Goal: Task Accomplishment & Management: Use online tool/utility

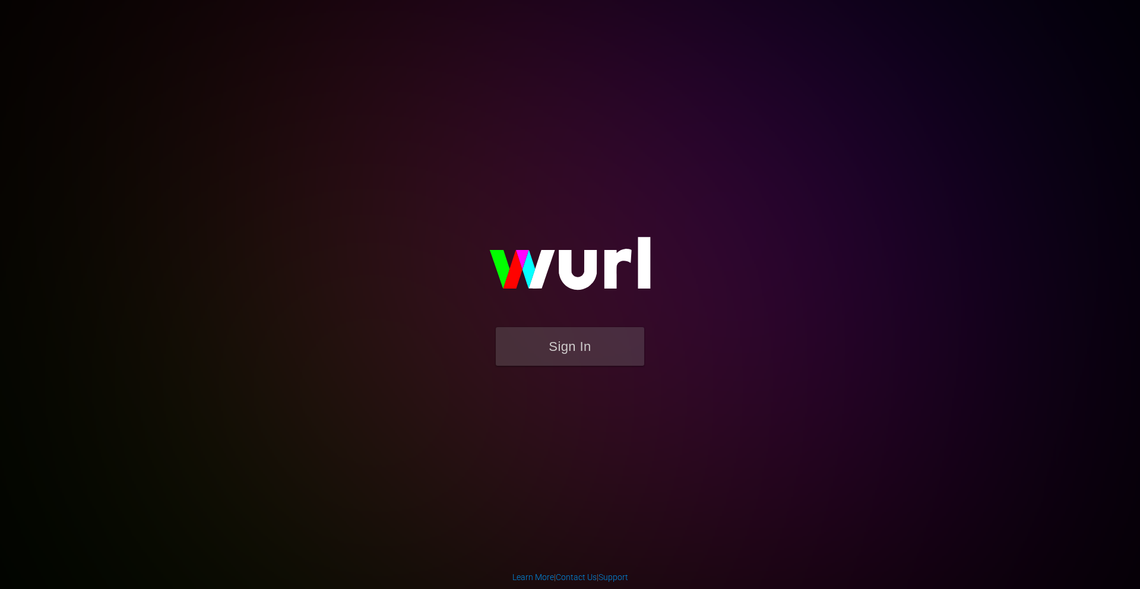
click at [680, 198] on div "Sign In" at bounding box center [569, 294] width 275 height 192
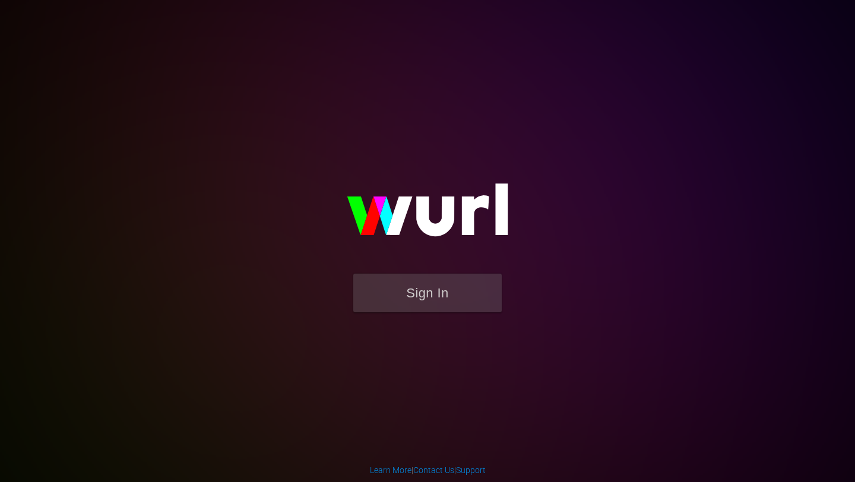
click at [459, 319] on form "Sign In" at bounding box center [427, 299] width 237 height 50
click at [459, 303] on button "Sign In" at bounding box center [427, 293] width 148 height 39
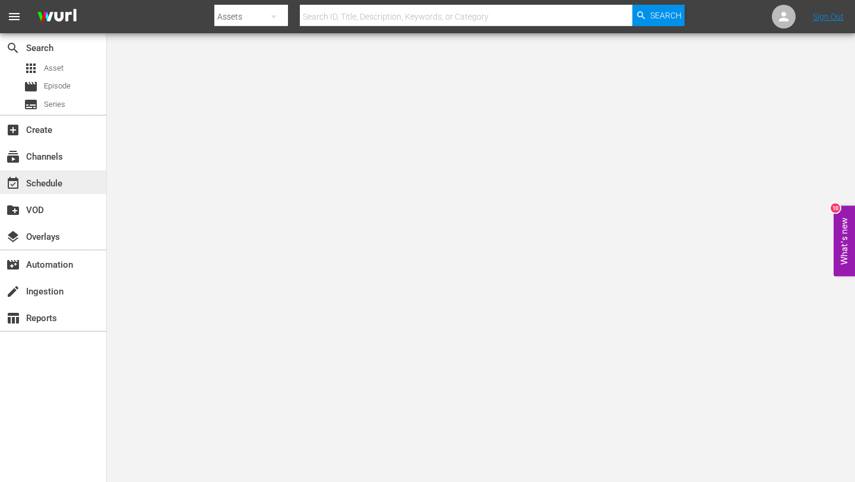
click at [39, 173] on div "event_available Schedule" at bounding box center [53, 182] width 106 height 24
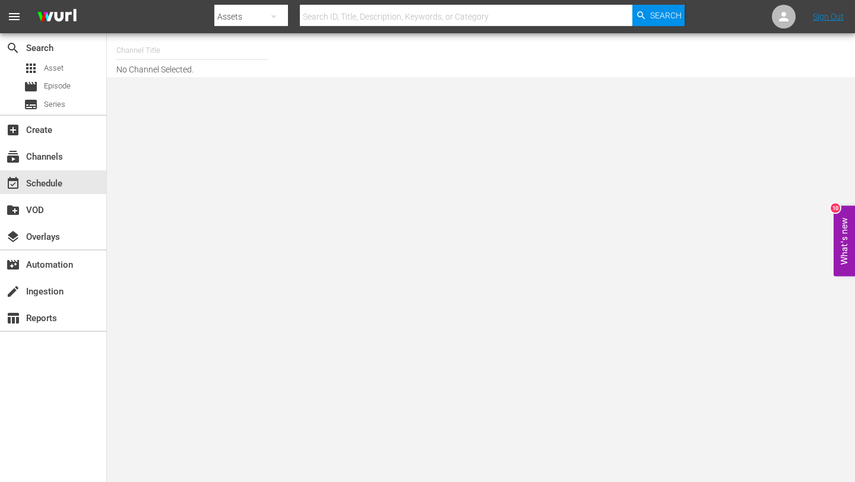
click at [192, 56] on input "text" at bounding box center [192, 50] width 152 height 28
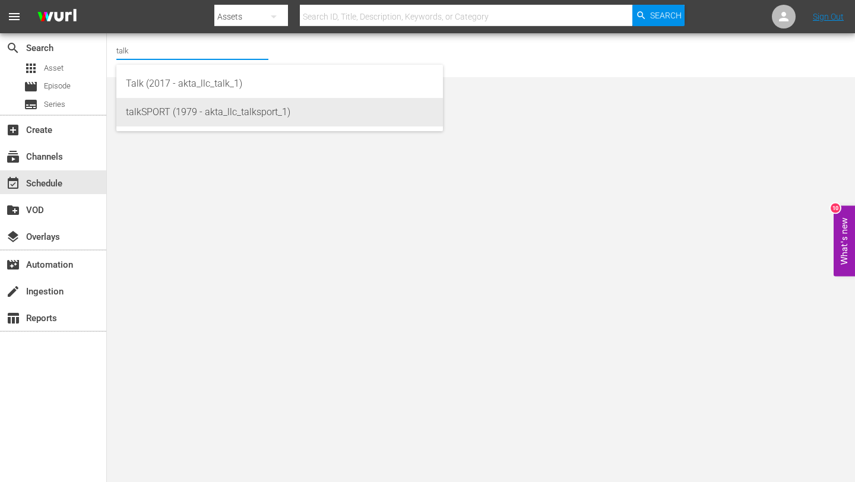
click at [170, 110] on div "talkSPORT (1979 - akta_llc_talksport_1)" at bounding box center [279, 112] width 307 height 28
type input "talkSPORT (1979 - akta_llc_talksport_1)"
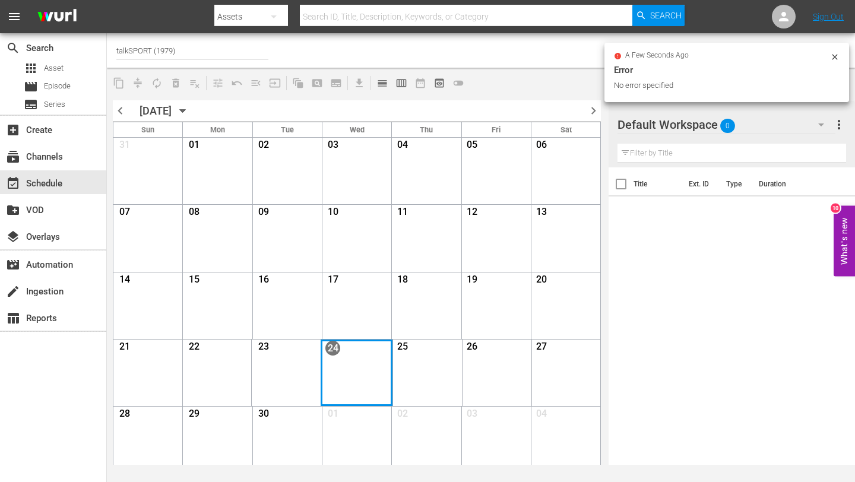
click at [345, 364] on div "Month View" at bounding box center [357, 373] width 72 height 66
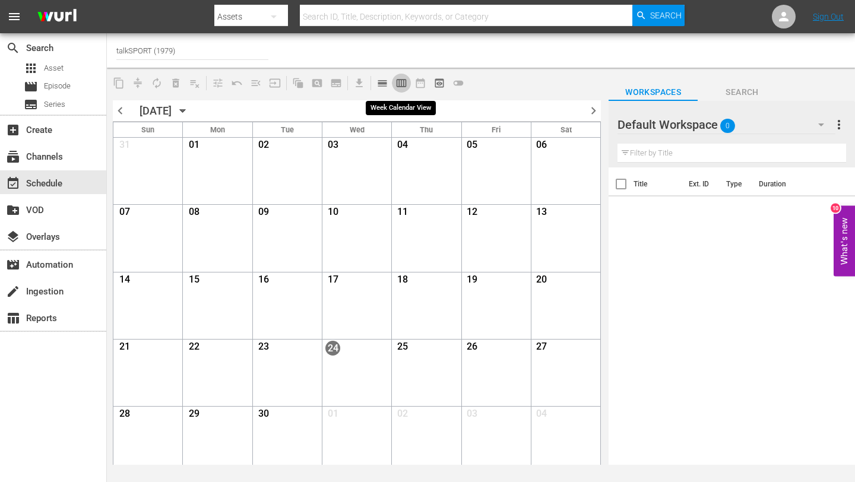
click at [398, 82] on span "calendar_view_week_outlined" at bounding box center [401, 83] width 12 height 12
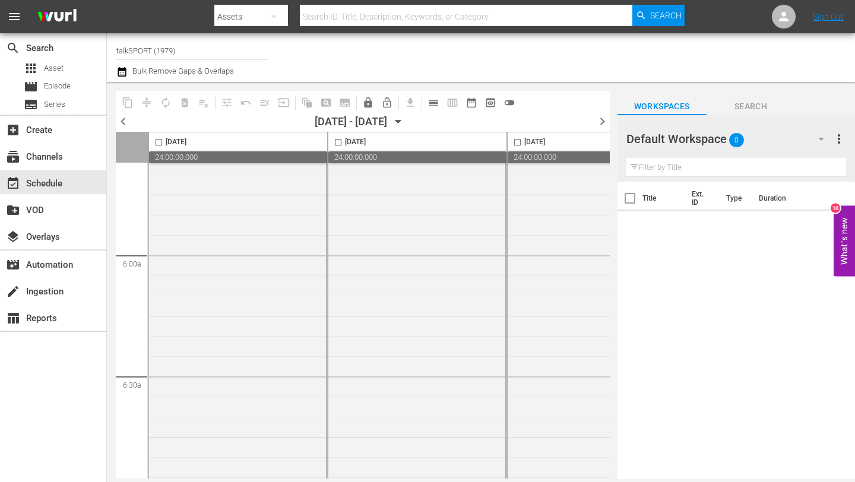
scroll to position [1371, 0]
click at [603, 118] on span "chevron_right" at bounding box center [602, 121] width 15 height 15
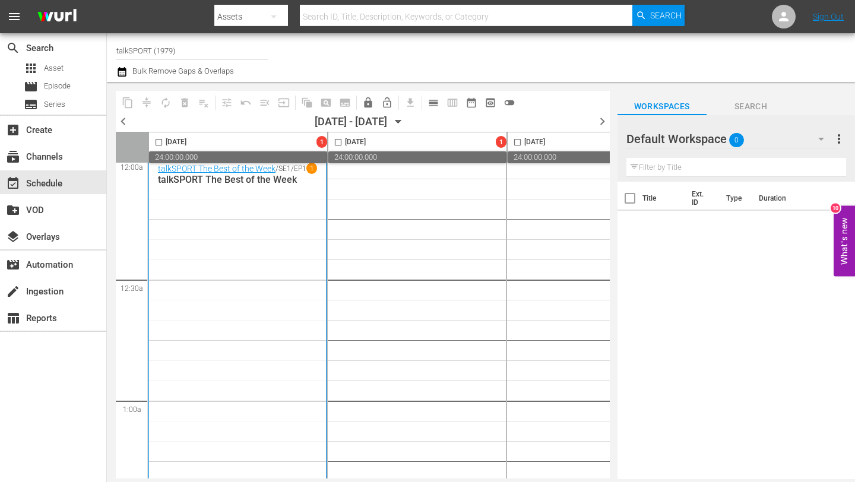
scroll to position [8, 0]
click at [125, 122] on span "chevron_left" at bounding box center [123, 121] width 15 height 15
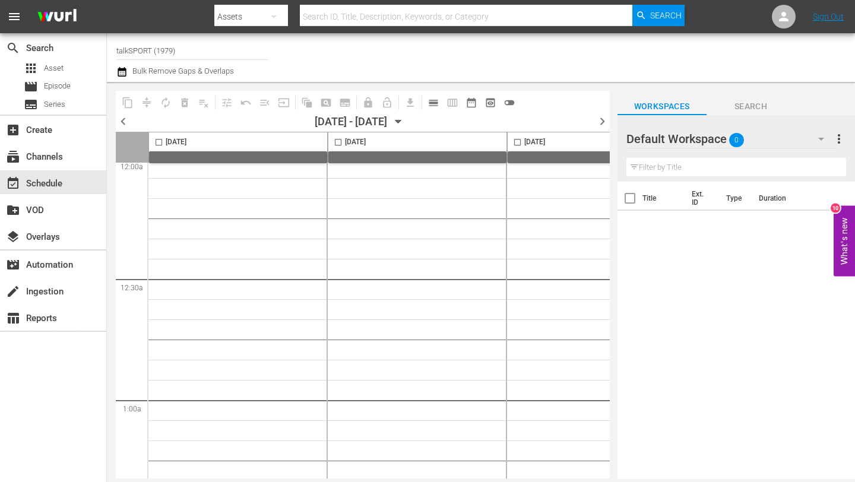
click at [125, 122] on span "chevron_left" at bounding box center [123, 121] width 15 height 15
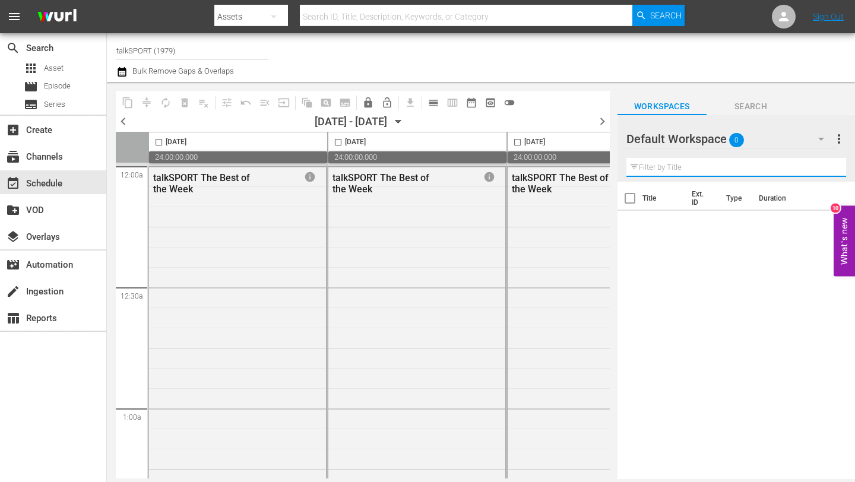
click at [709, 170] on input "text" at bounding box center [736, 167] width 220 height 19
click at [818, 134] on icon "button" at bounding box center [821, 139] width 14 height 14
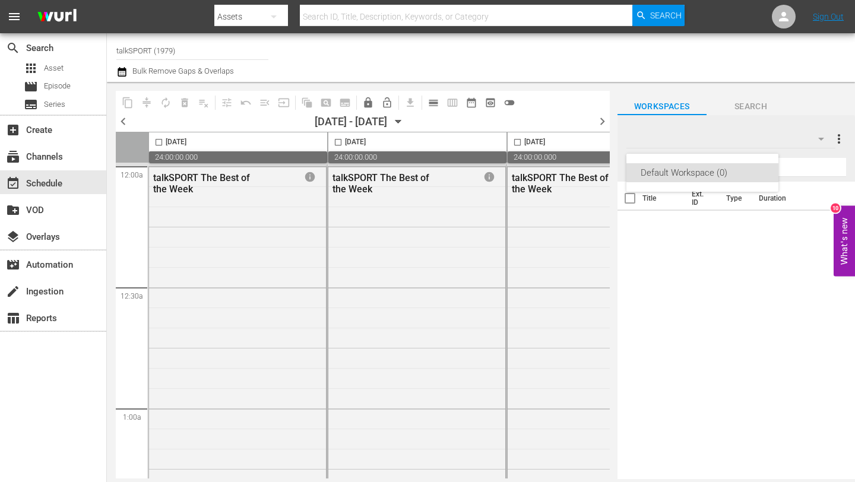
click at [839, 145] on div "Default Workspace (0)" at bounding box center [427, 241] width 855 height 482
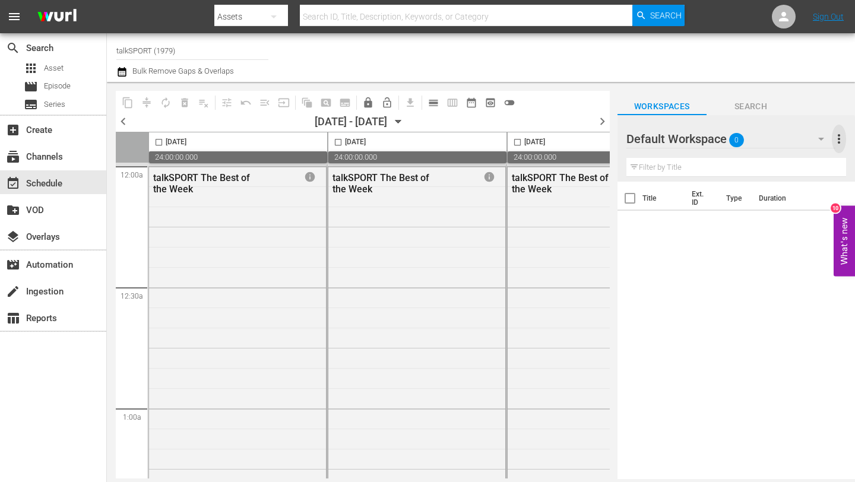
click at [839, 141] on span "more_vert" at bounding box center [839, 139] width 14 height 14
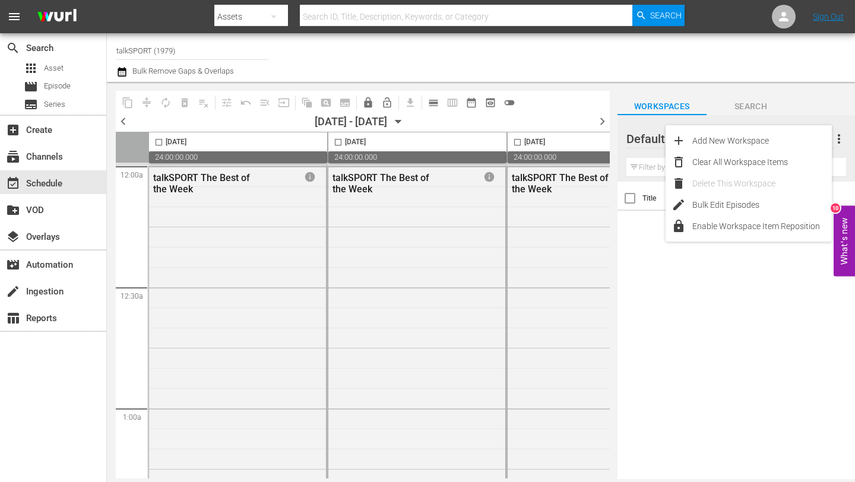
click at [707, 311] on div "Title Ext. ID Type Duration" at bounding box center [735, 331] width 237 height 299
